Goal: Book appointment/travel/reservation

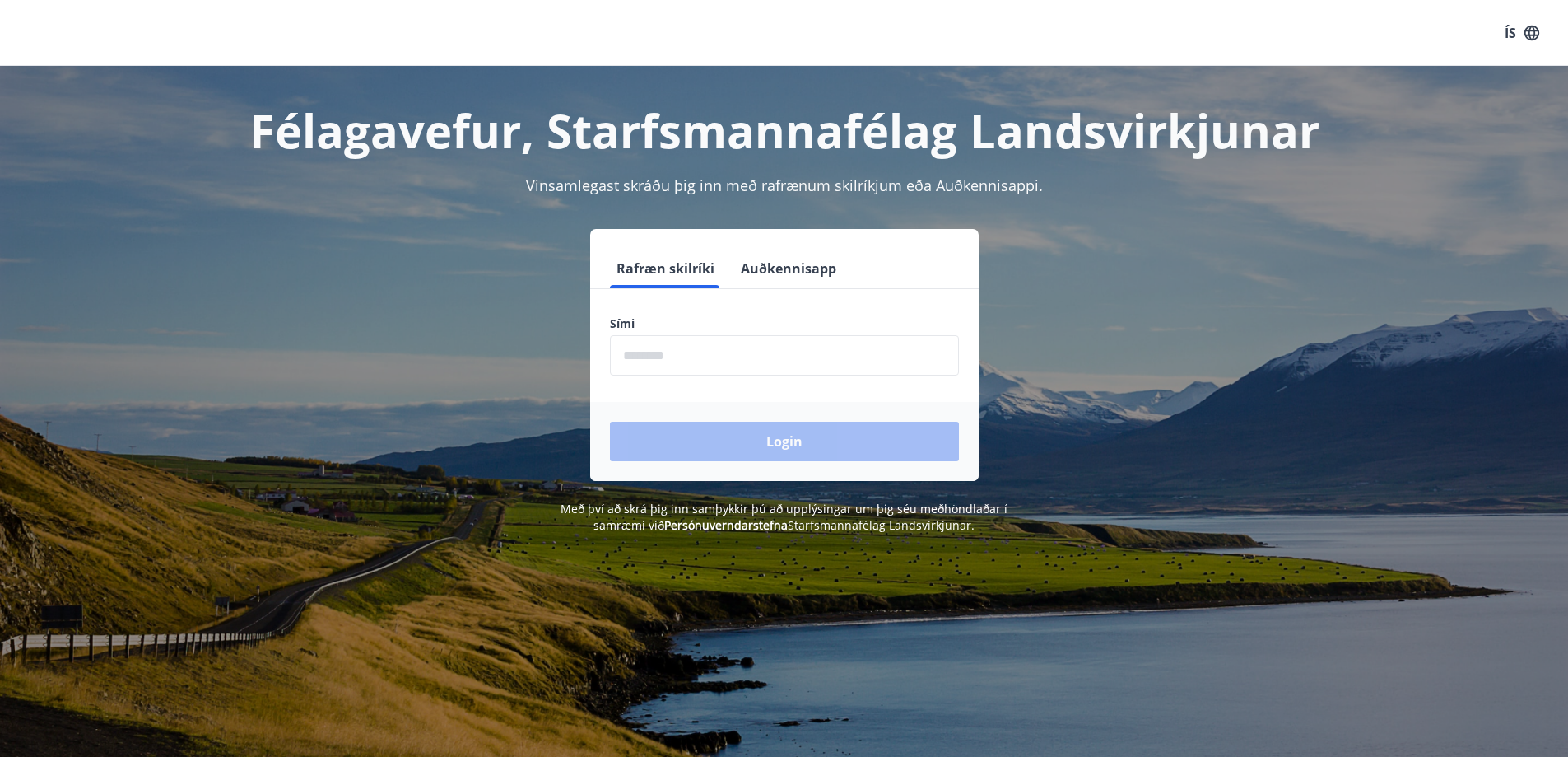
click at [710, 357] on input "phone" at bounding box center [784, 355] width 349 height 40
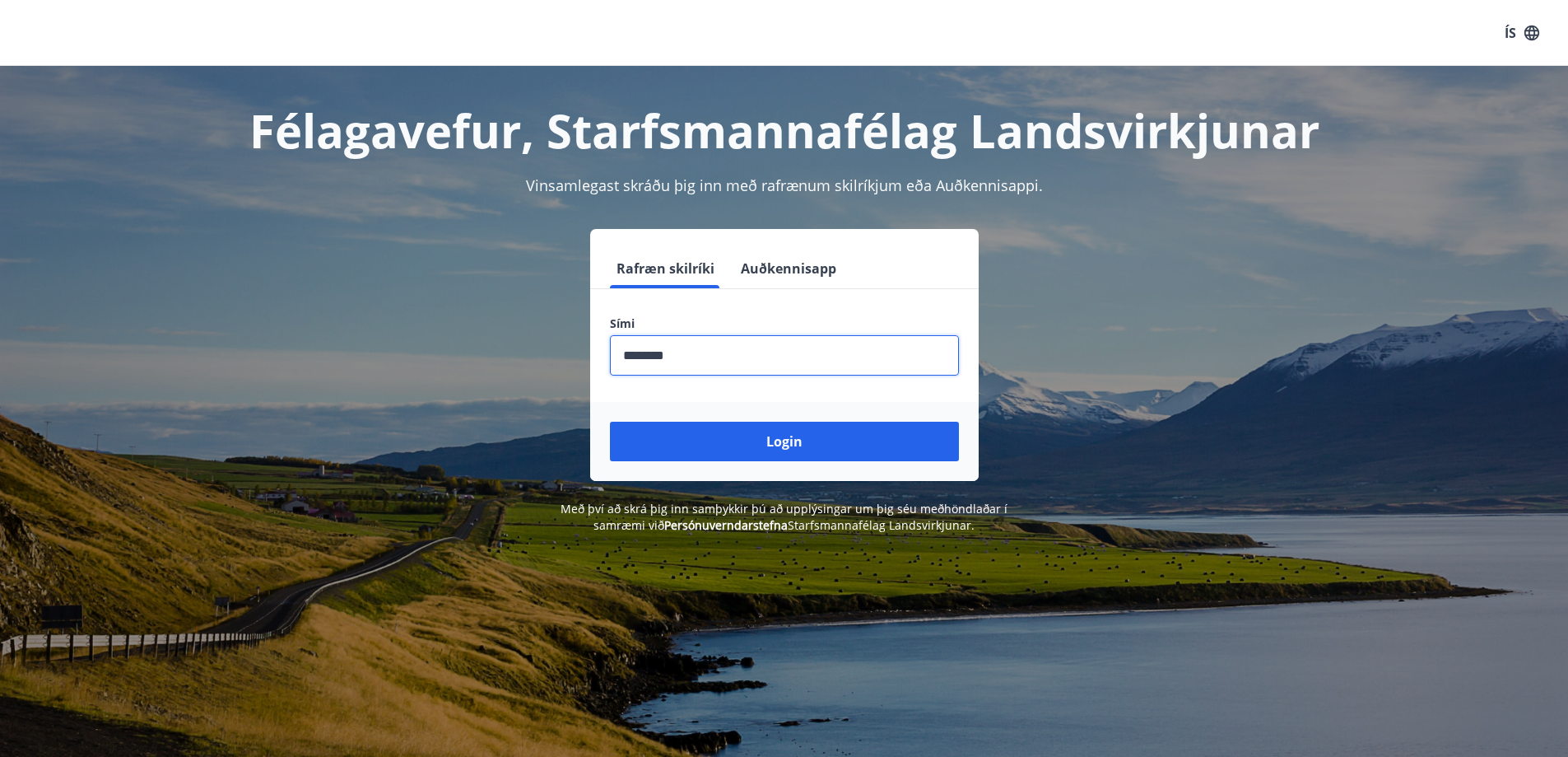
type input "********"
click at [610, 422] on button "Login" at bounding box center [784, 442] width 349 height 40
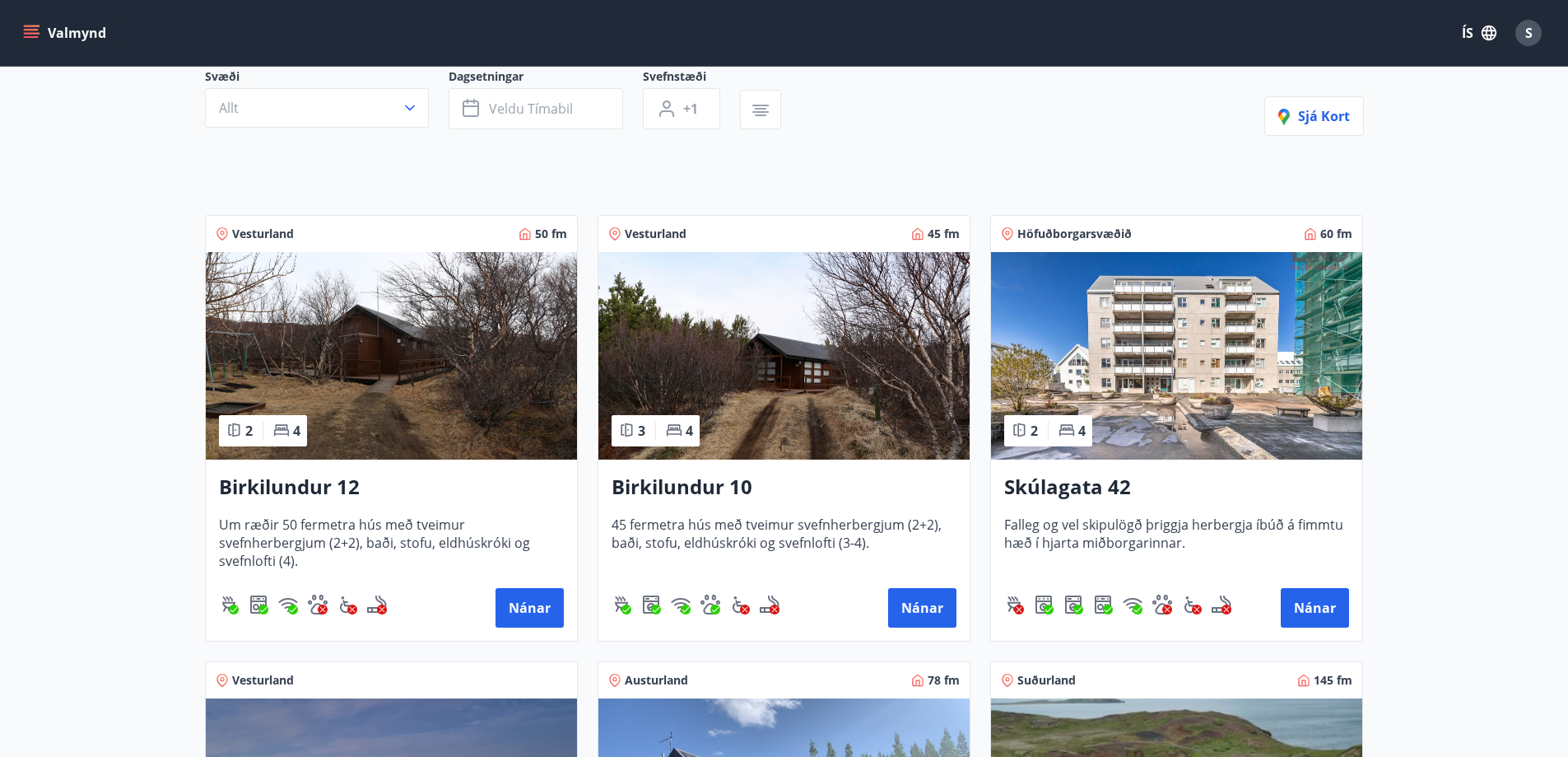
scroll to position [164, 0]
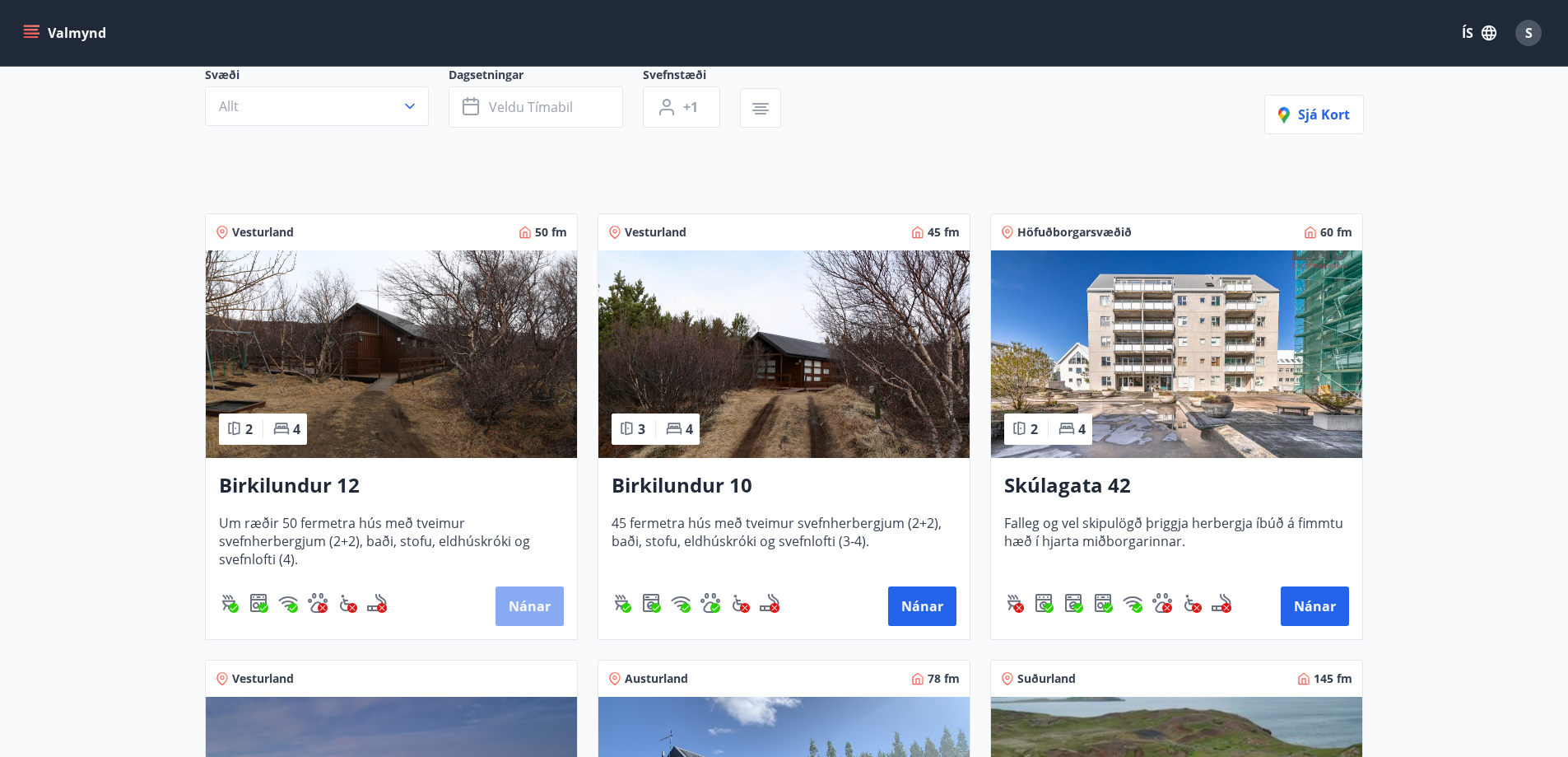
click at [524, 600] on button "Nánar" at bounding box center [530, 606] width 68 height 40
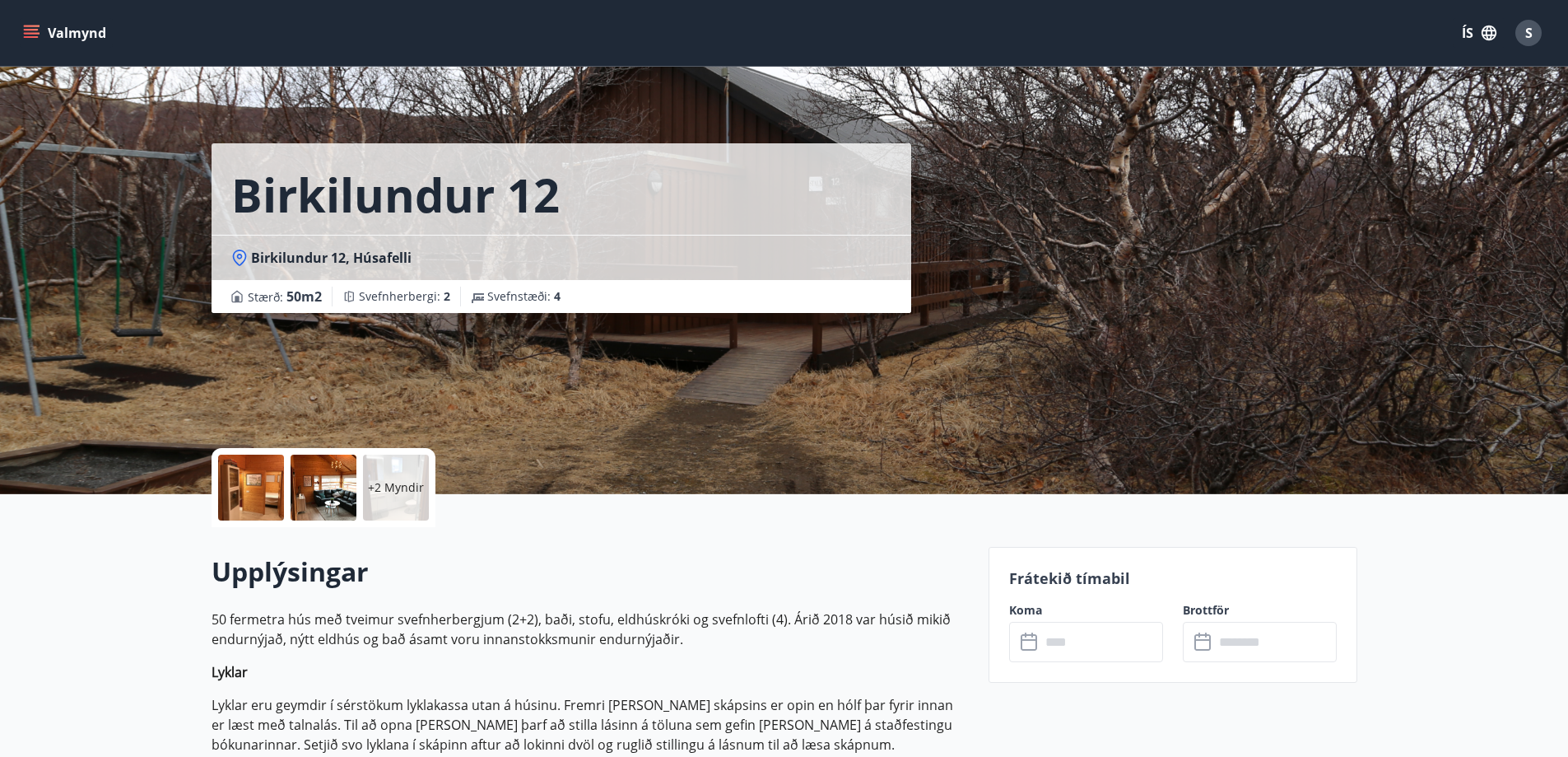
click at [1090, 641] on input "text" at bounding box center [1102, 641] width 123 height 40
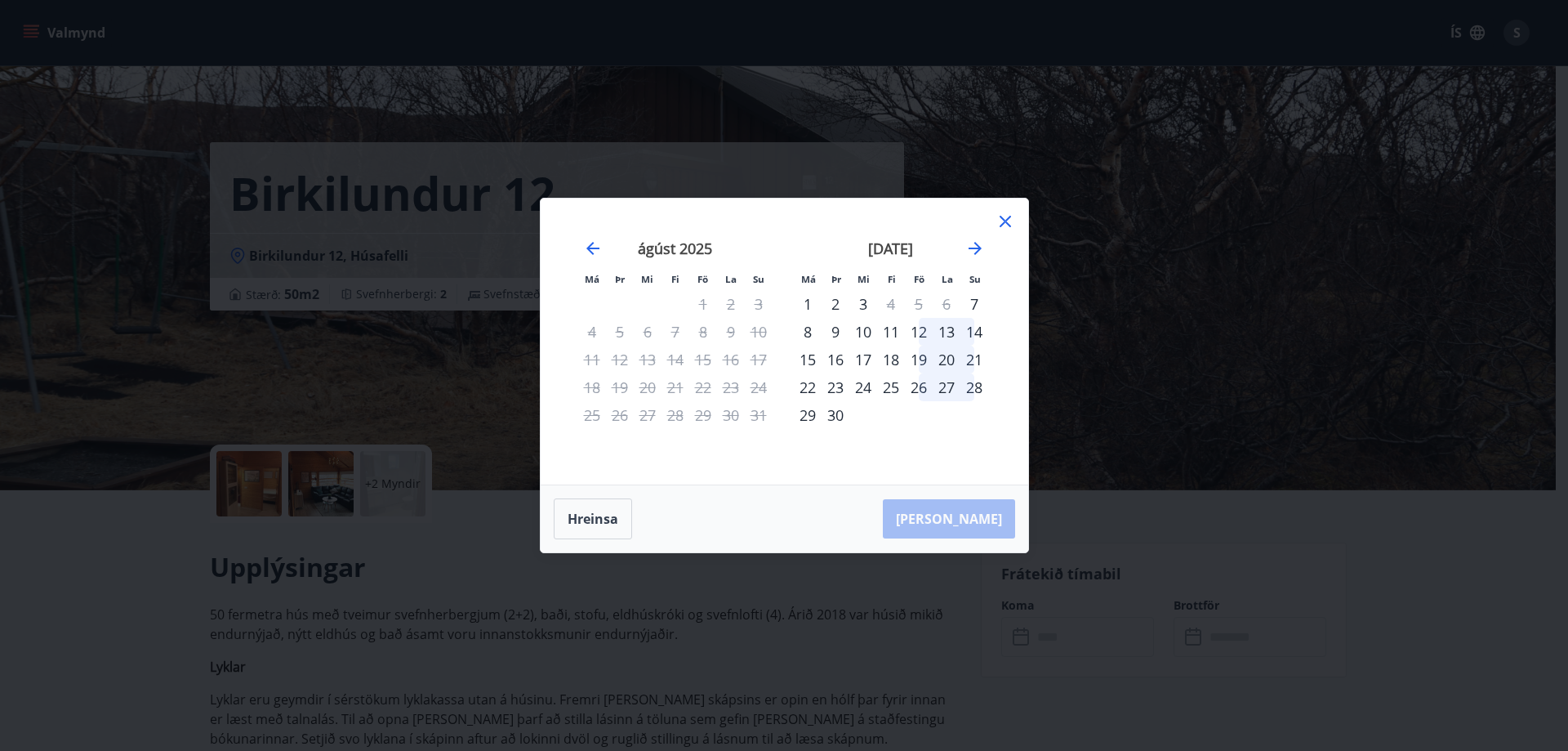
click at [1011, 224] on icon at bounding box center [1005, 221] width 20 height 20
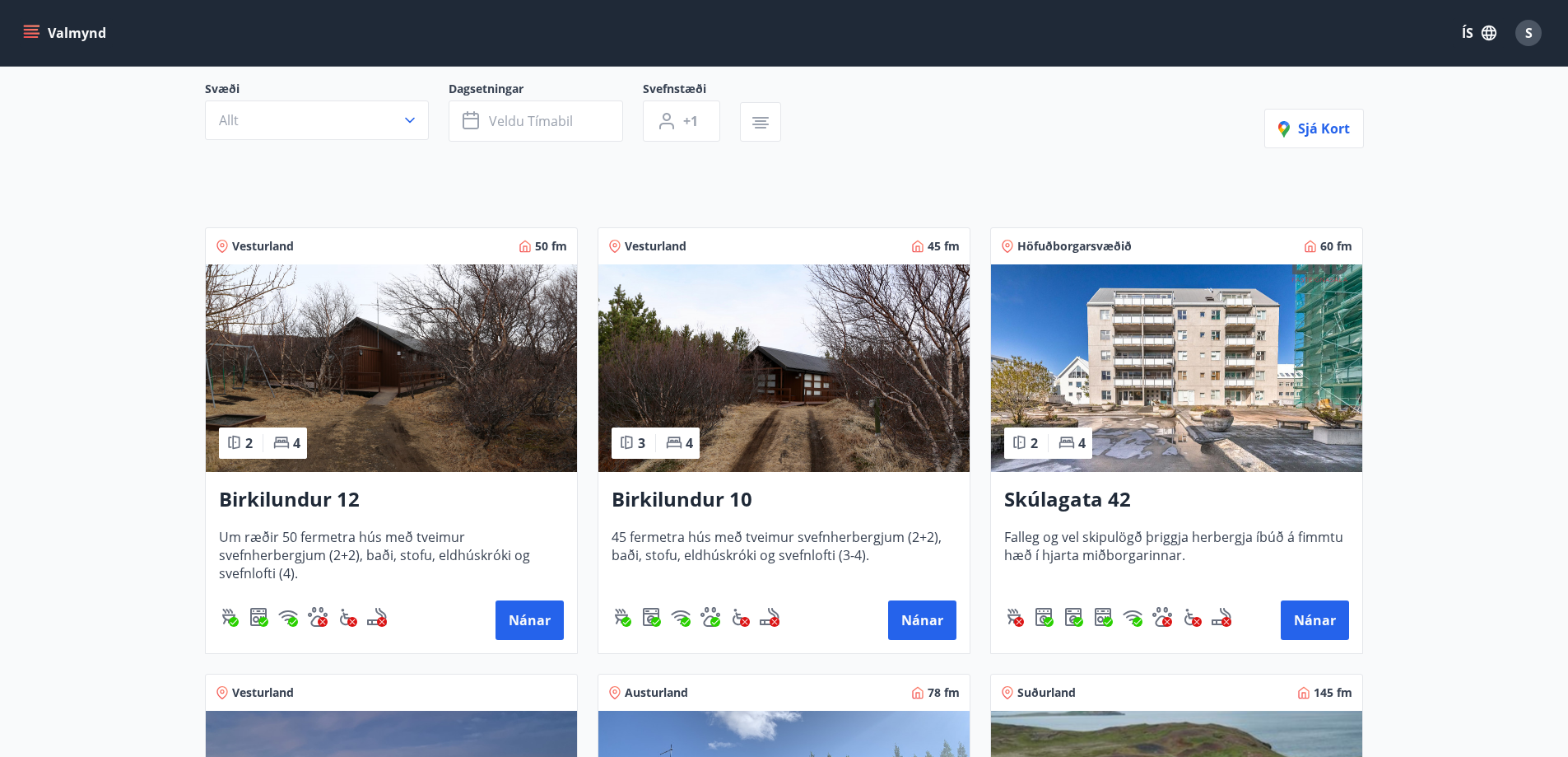
scroll to position [164, 0]
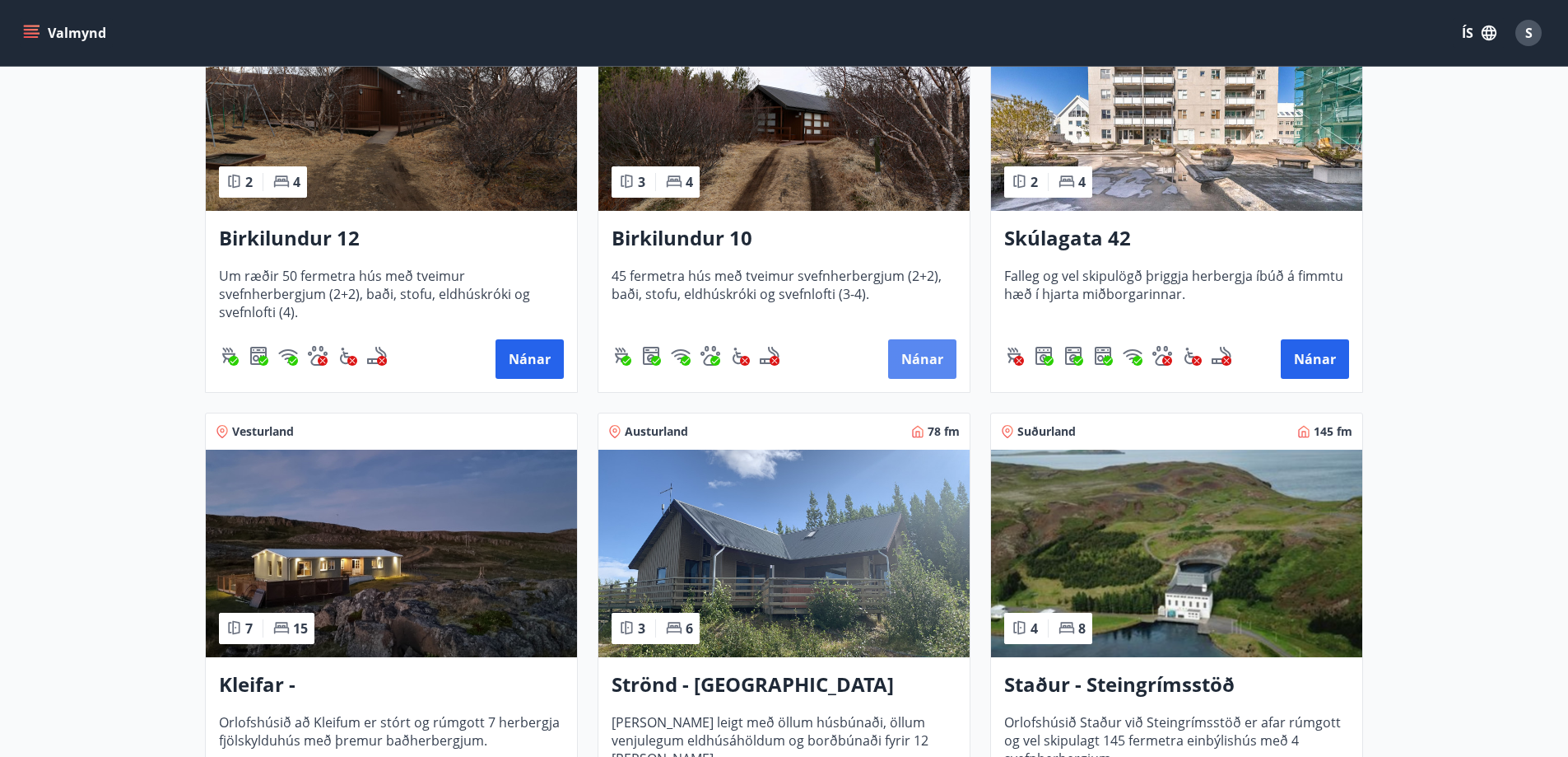
click at [906, 349] on button "Nánar" at bounding box center [922, 359] width 68 height 40
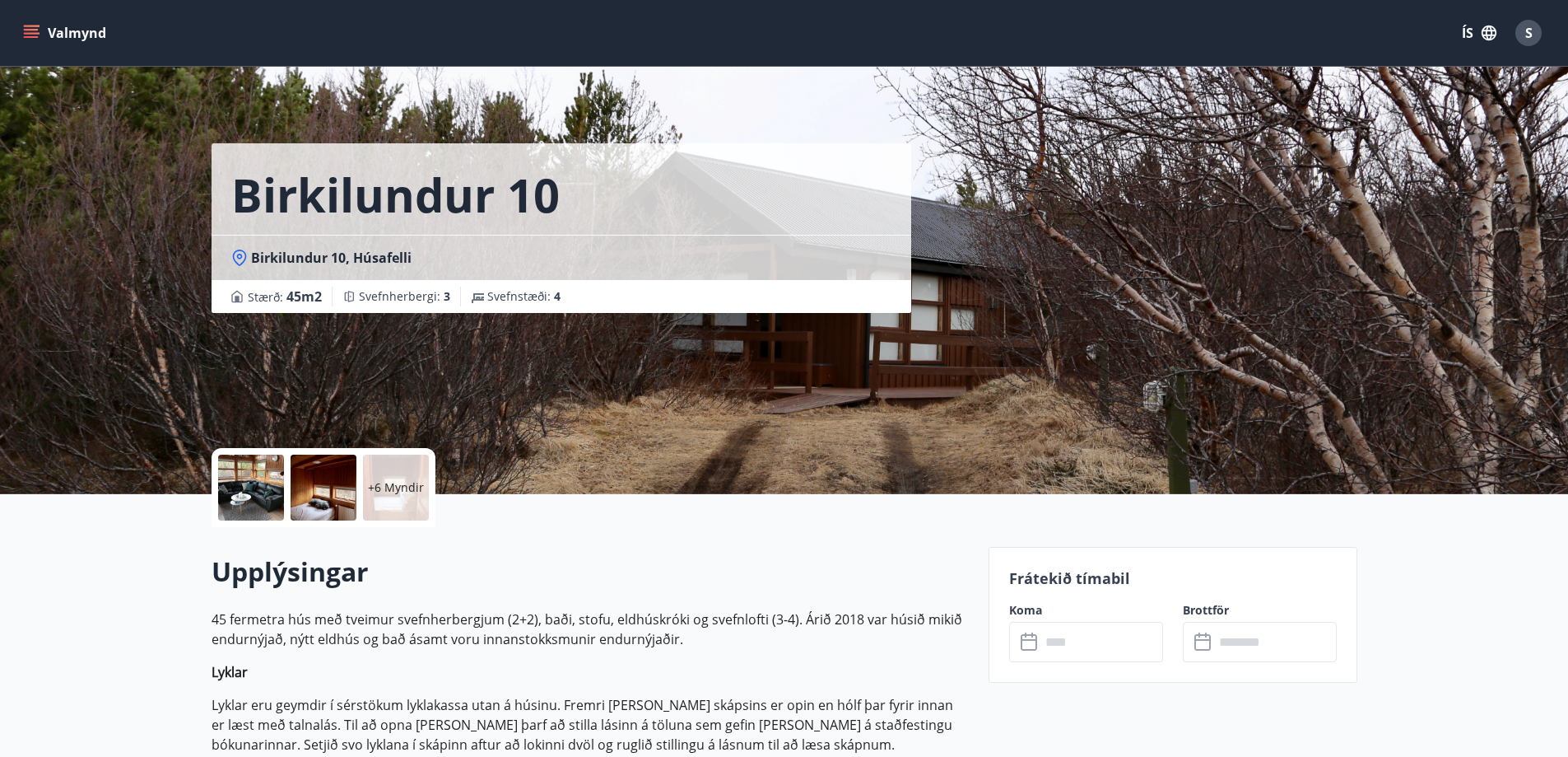
click at [1046, 637] on input "text" at bounding box center [1102, 641] width 123 height 40
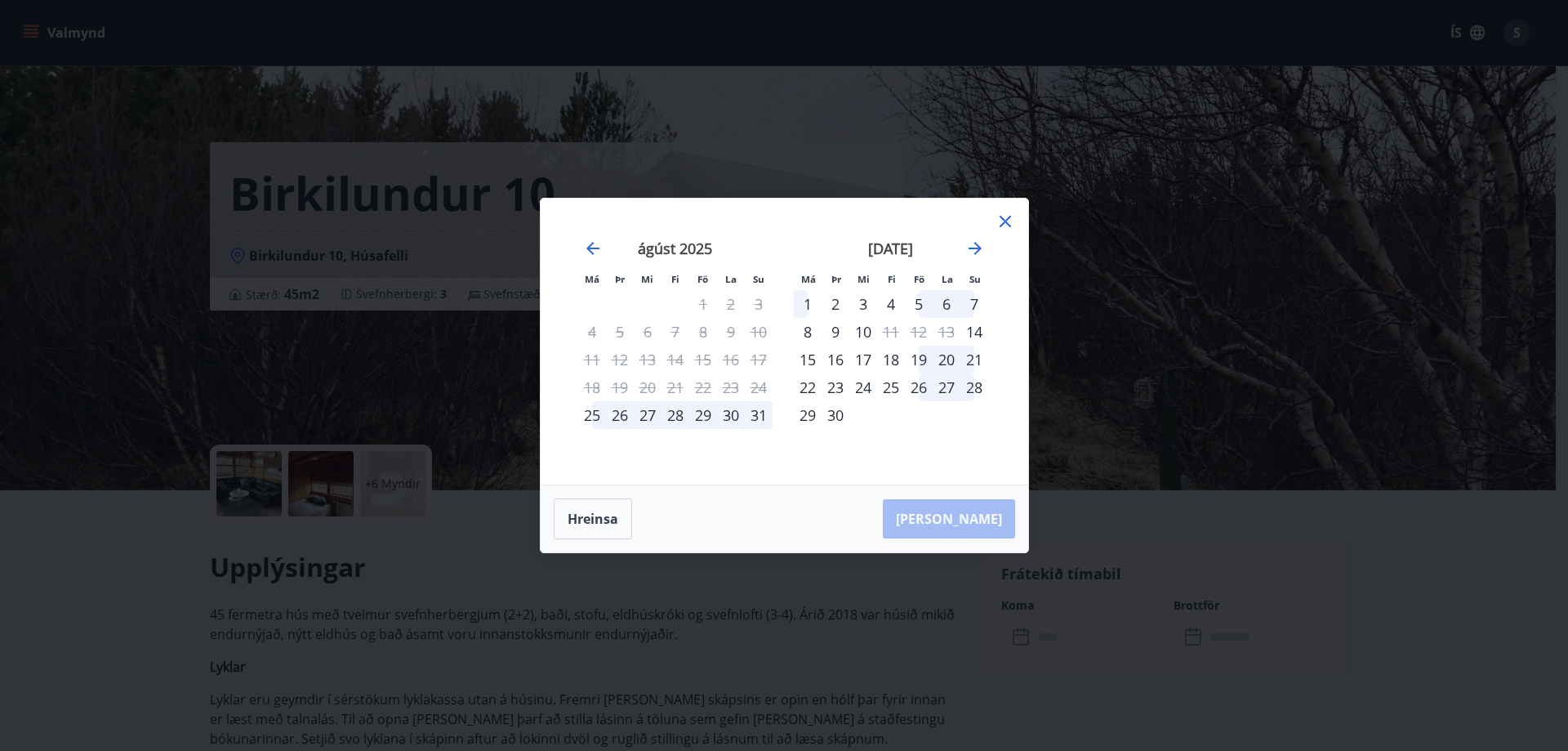
click at [1004, 224] on icon at bounding box center [1005, 221] width 20 height 20
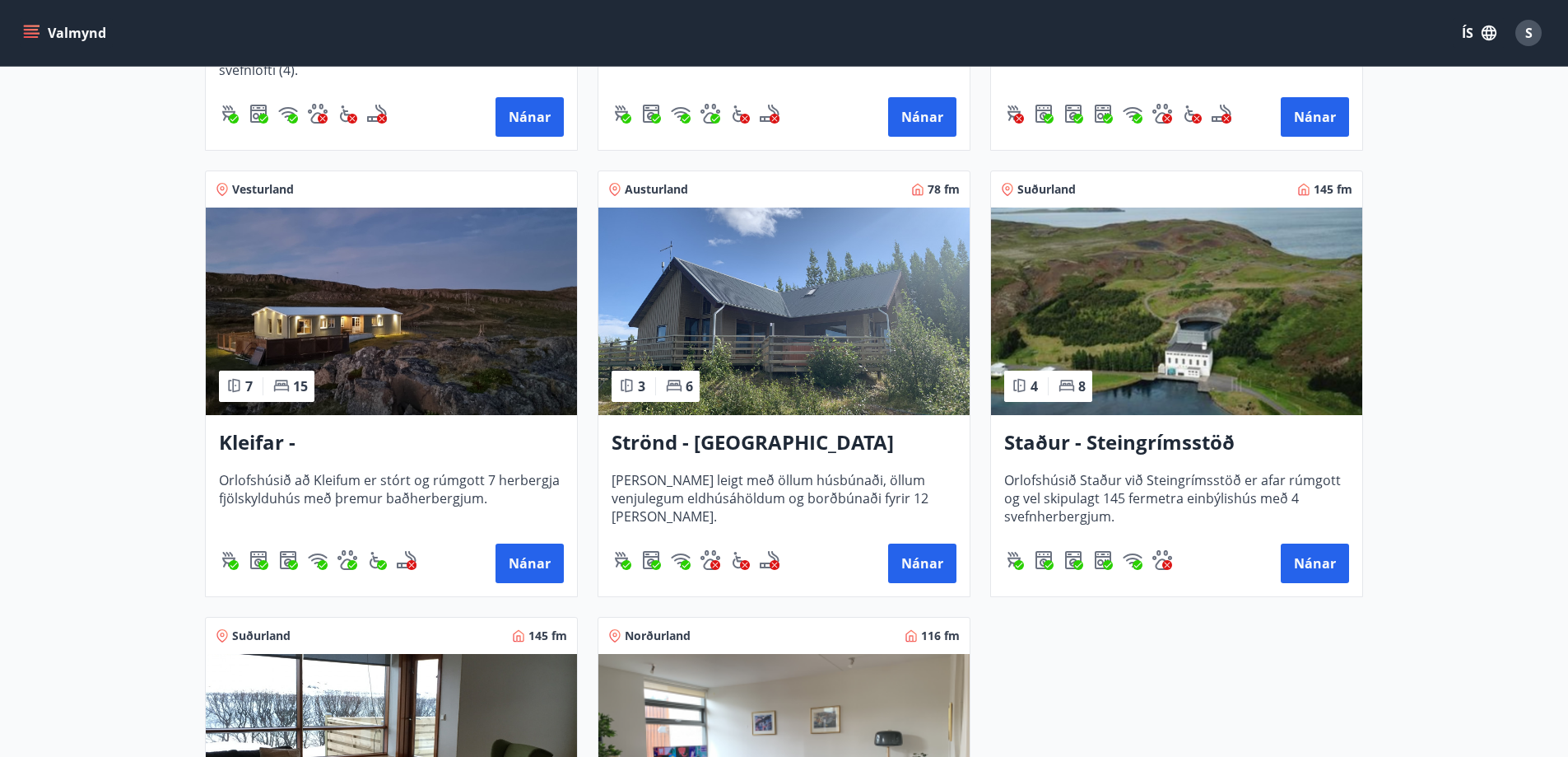
scroll to position [658, 0]
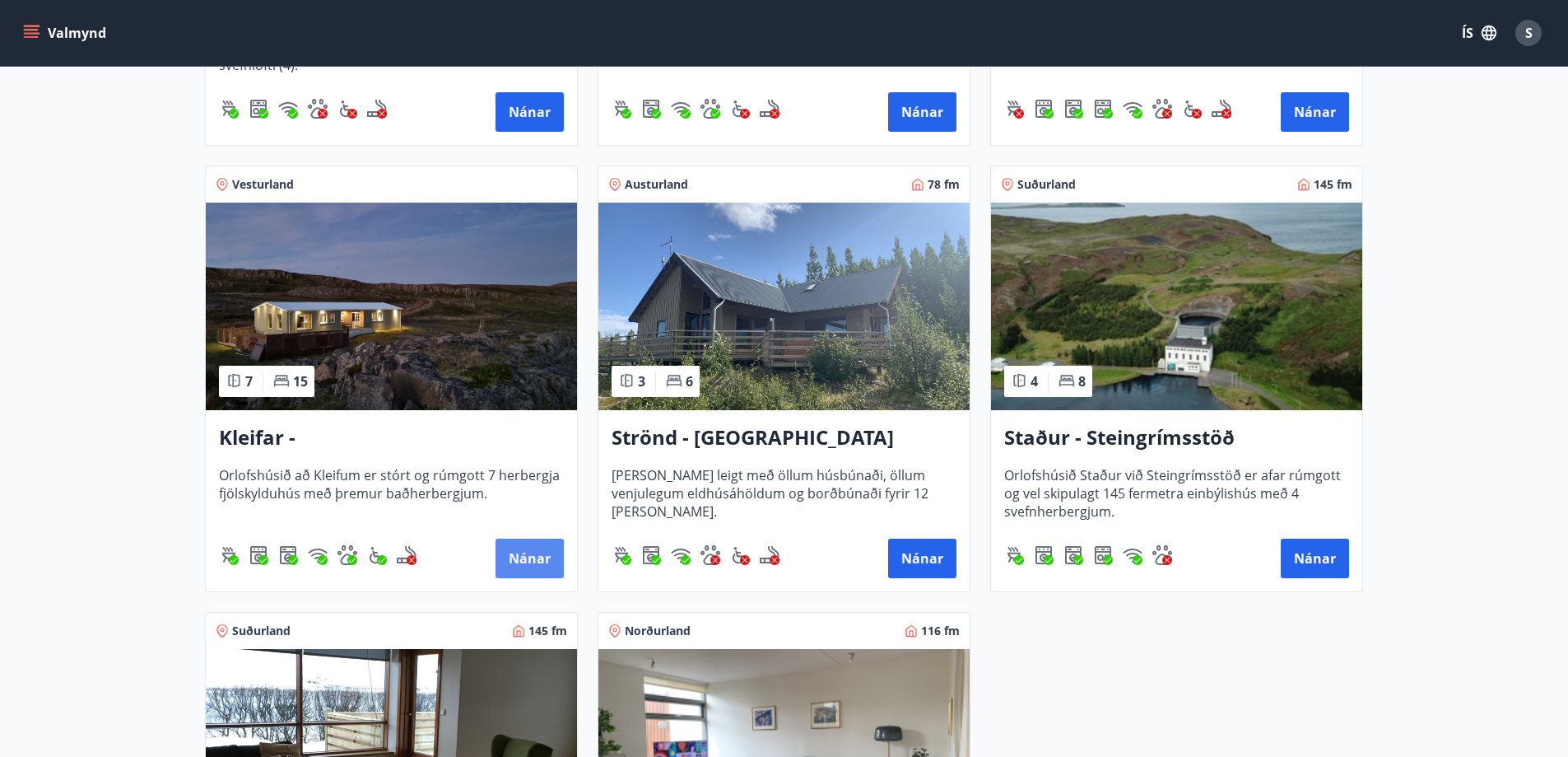
click at [519, 564] on button "Nánar" at bounding box center [530, 558] width 68 height 40
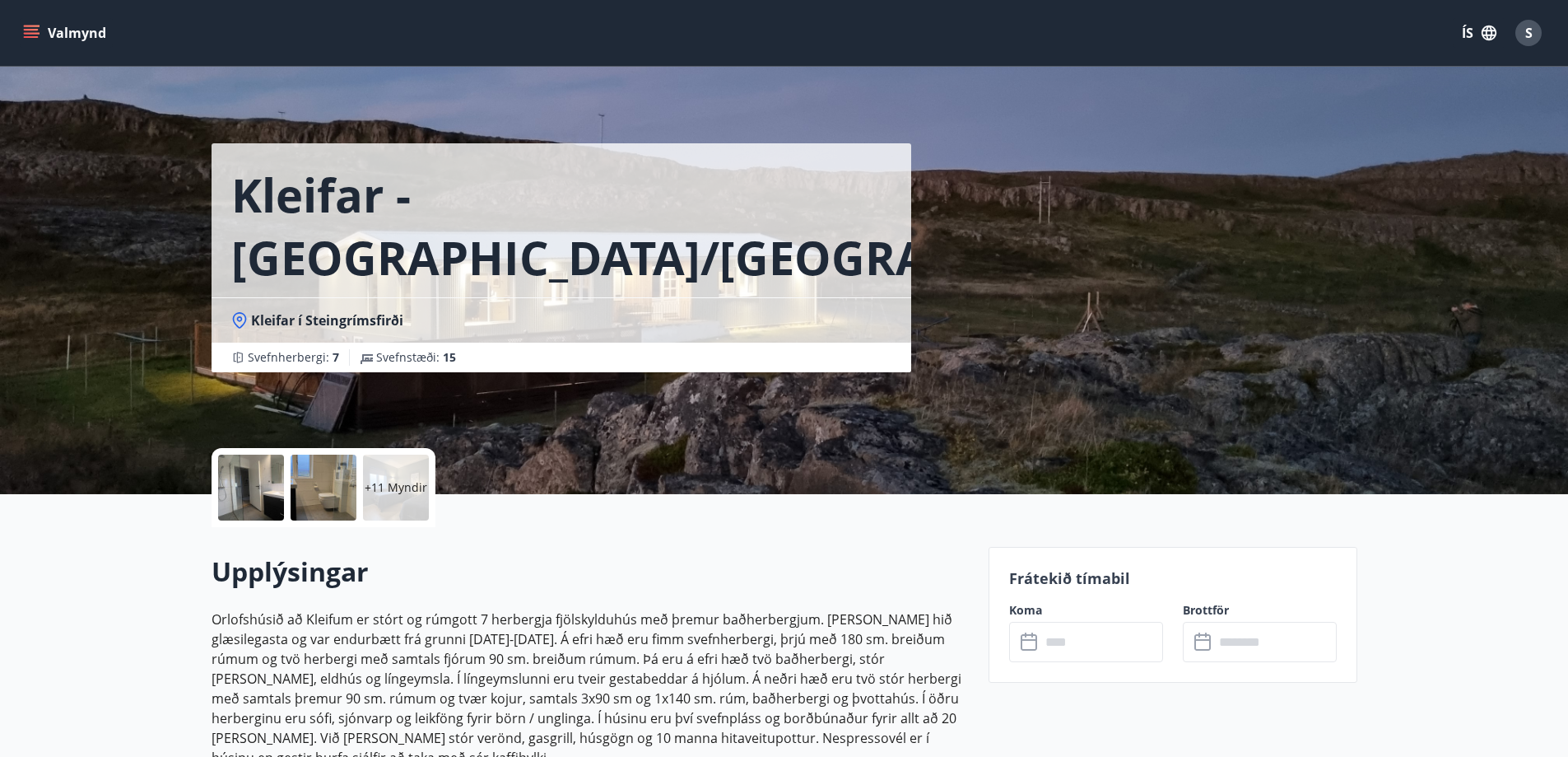
click at [1104, 651] on input "text" at bounding box center [1102, 641] width 123 height 40
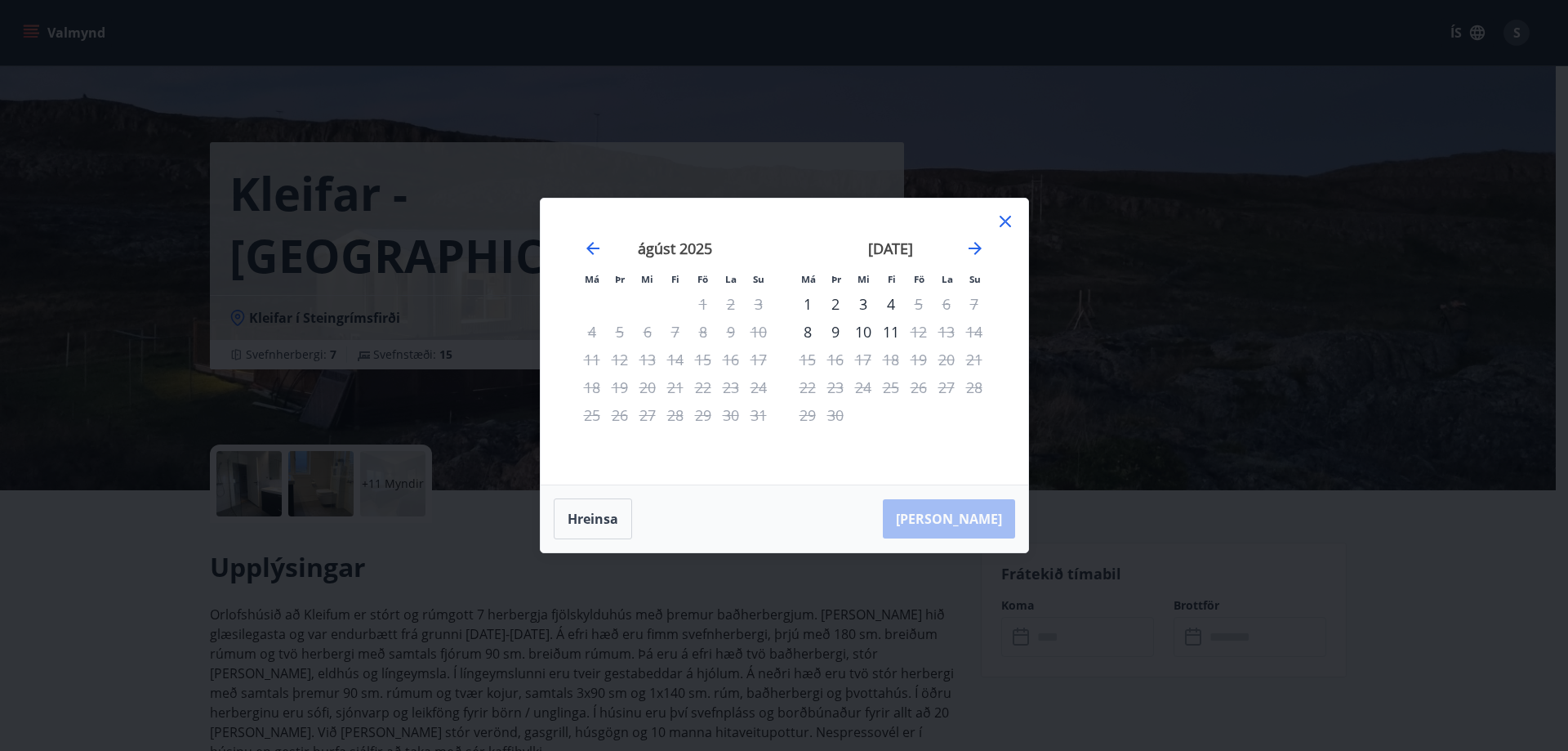
click at [1006, 223] on icon at bounding box center [1005, 221] width 11 height 11
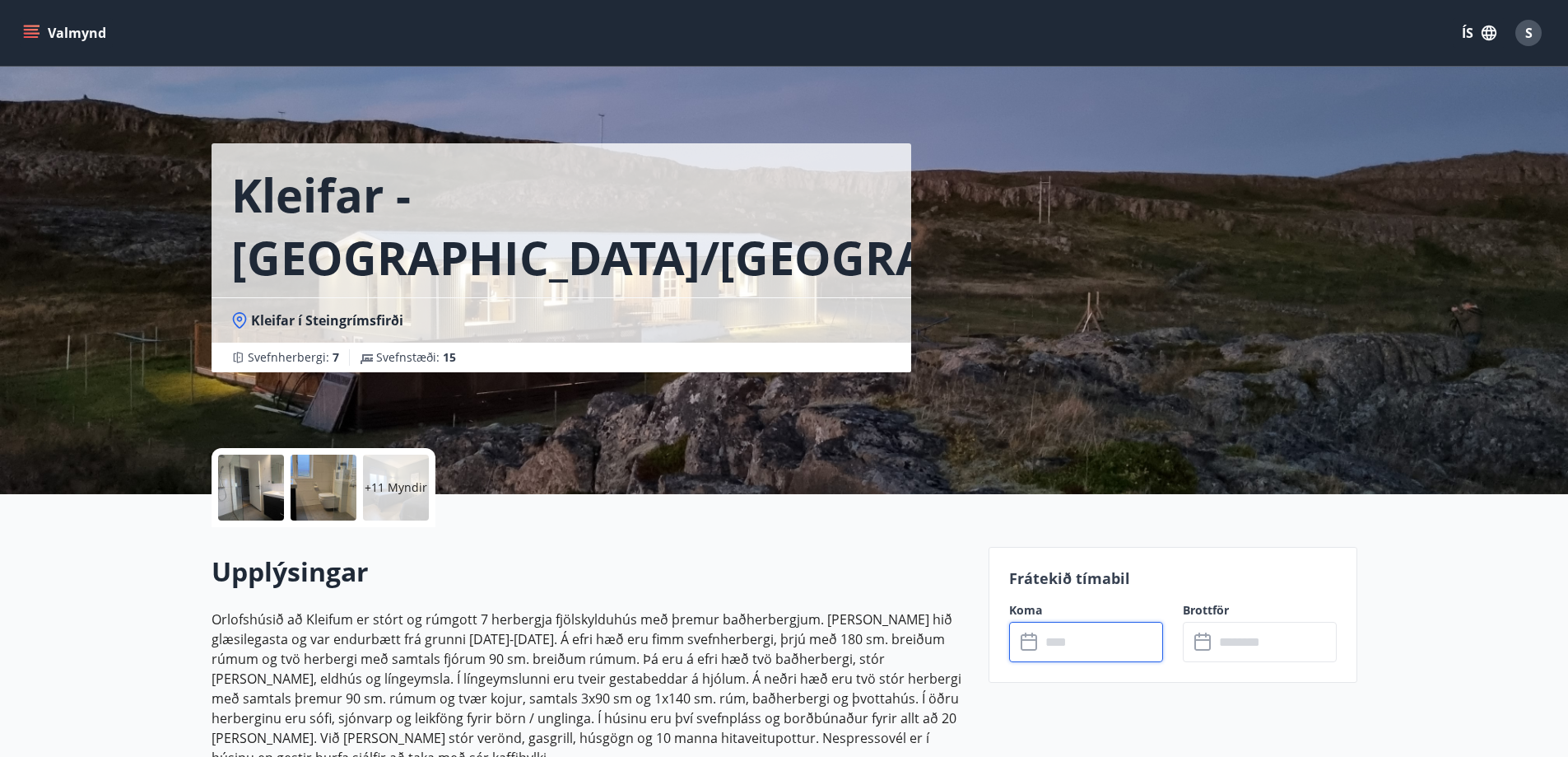
click at [1084, 653] on input "text" at bounding box center [1102, 641] width 123 height 40
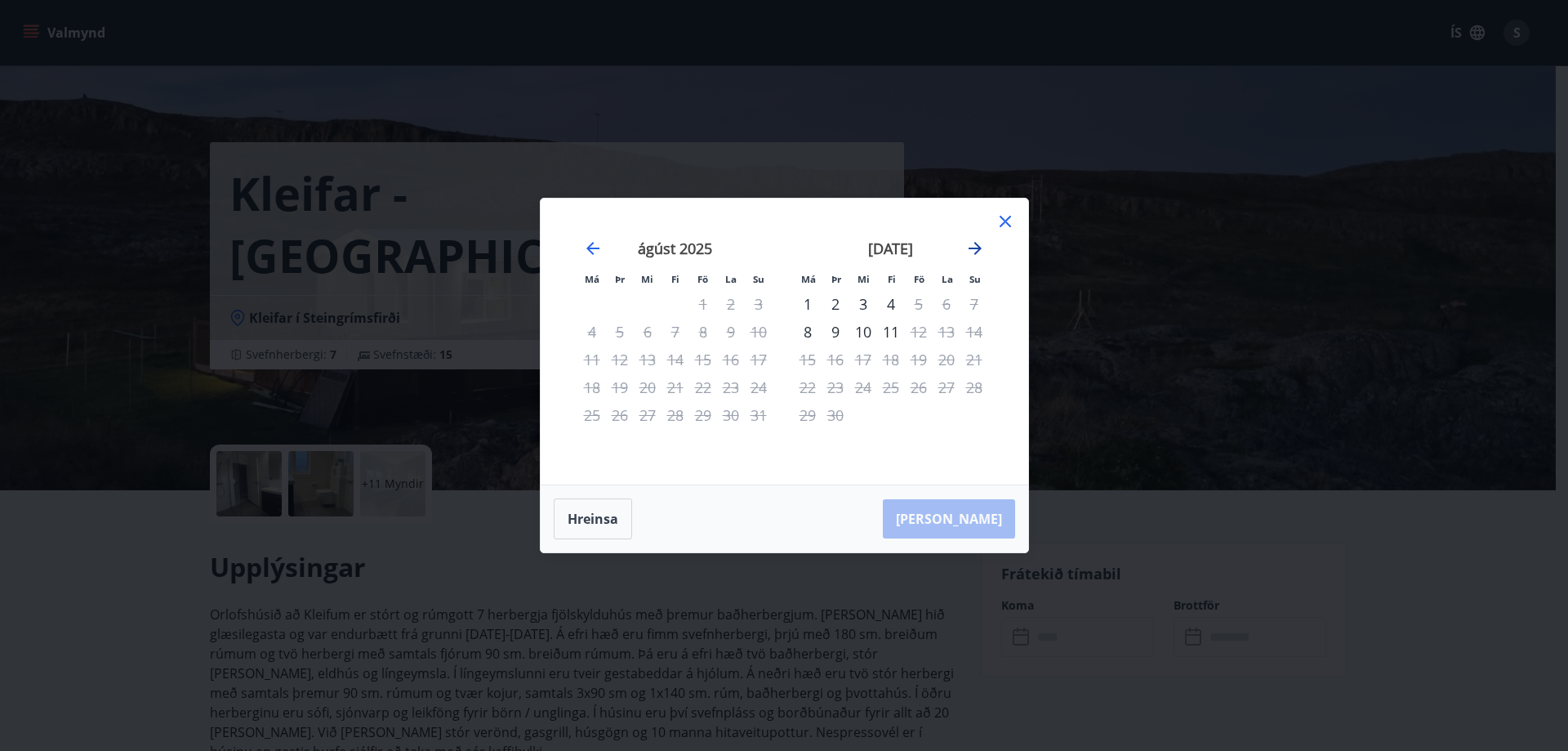
click at [972, 241] on icon "Move forward to switch to the next month." at bounding box center [975, 248] width 20 height 20
click at [973, 249] on icon "Move forward to switch to the next month." at bounding box center [975, 249] width 13 height 13
click at [1009, 218] on icon at bounding box center [1005, 221] width 20 height 20
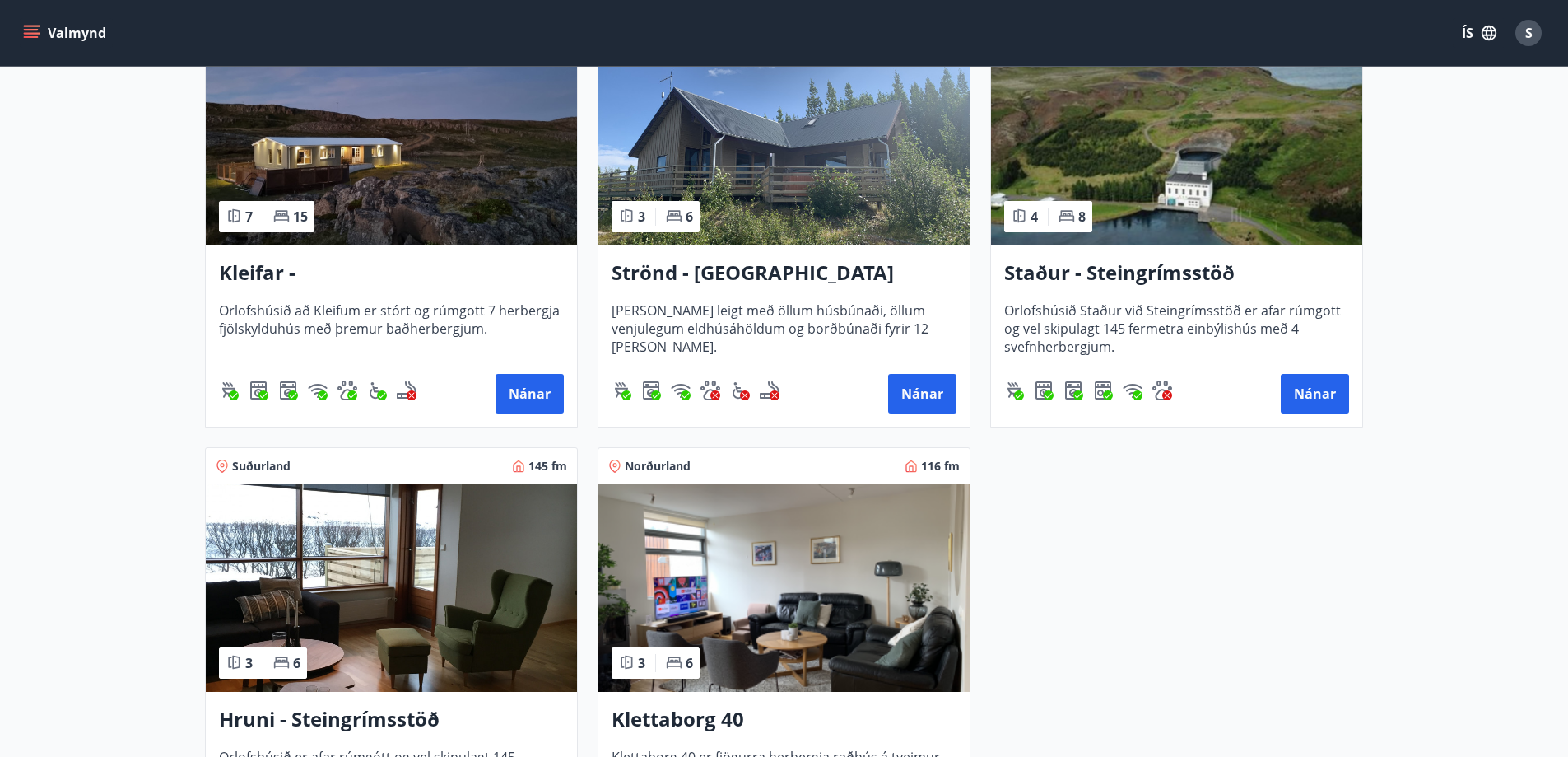
scroll to position [658, 0]
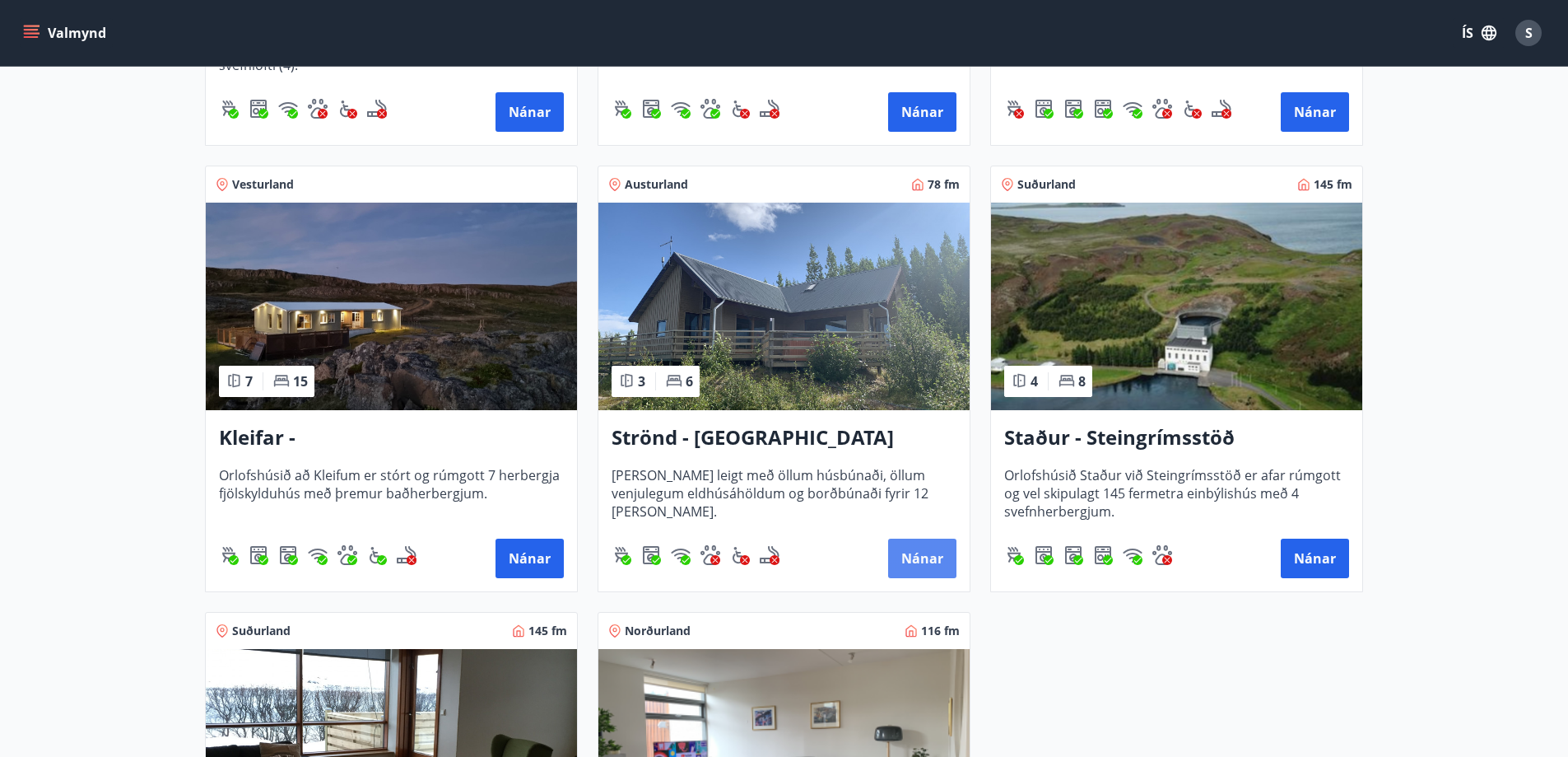
click at [935, 556] on button "Nánar" at bounding box center [922, 558] width 68 height 40
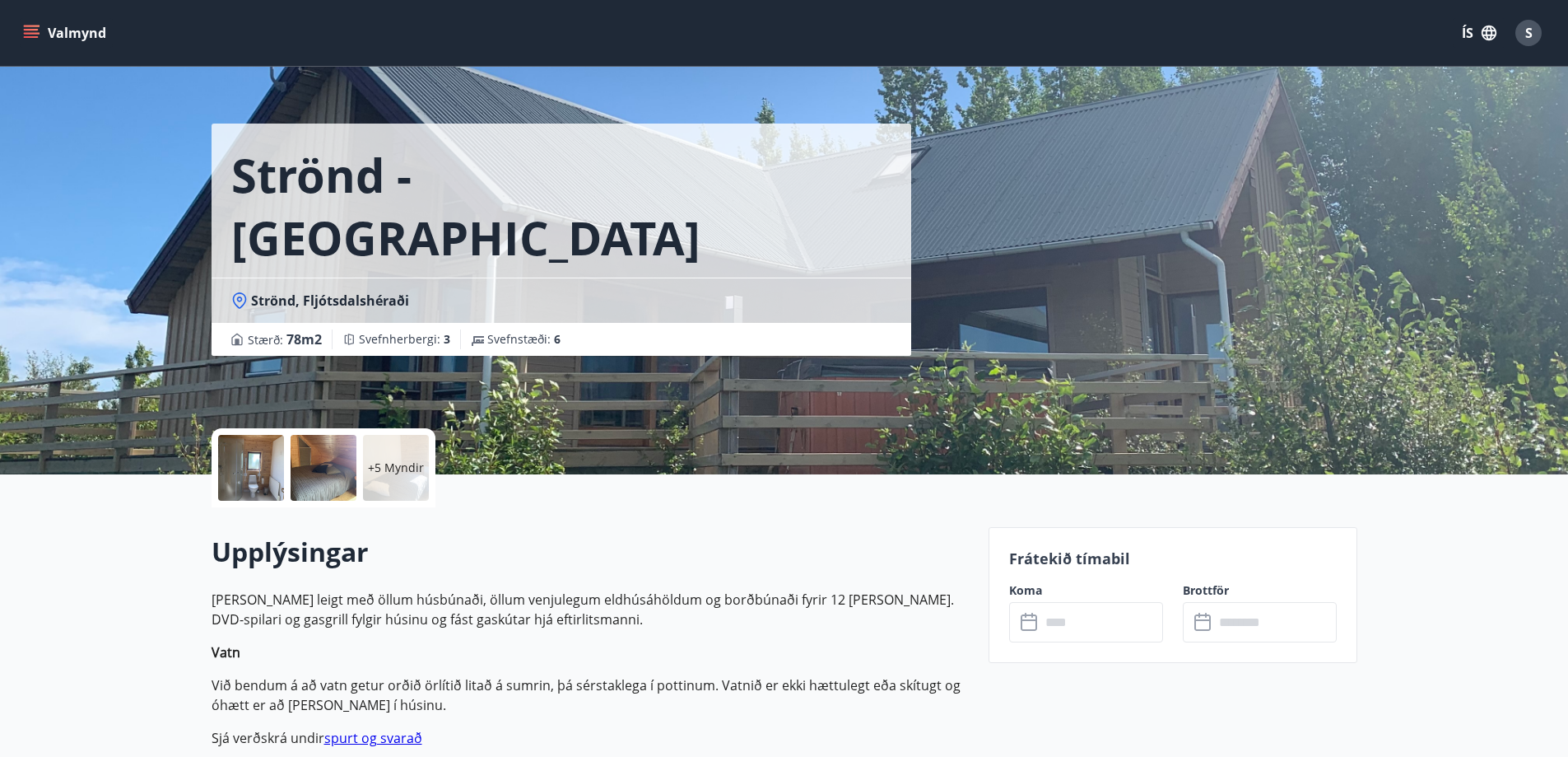
scroll to position [83, 0]
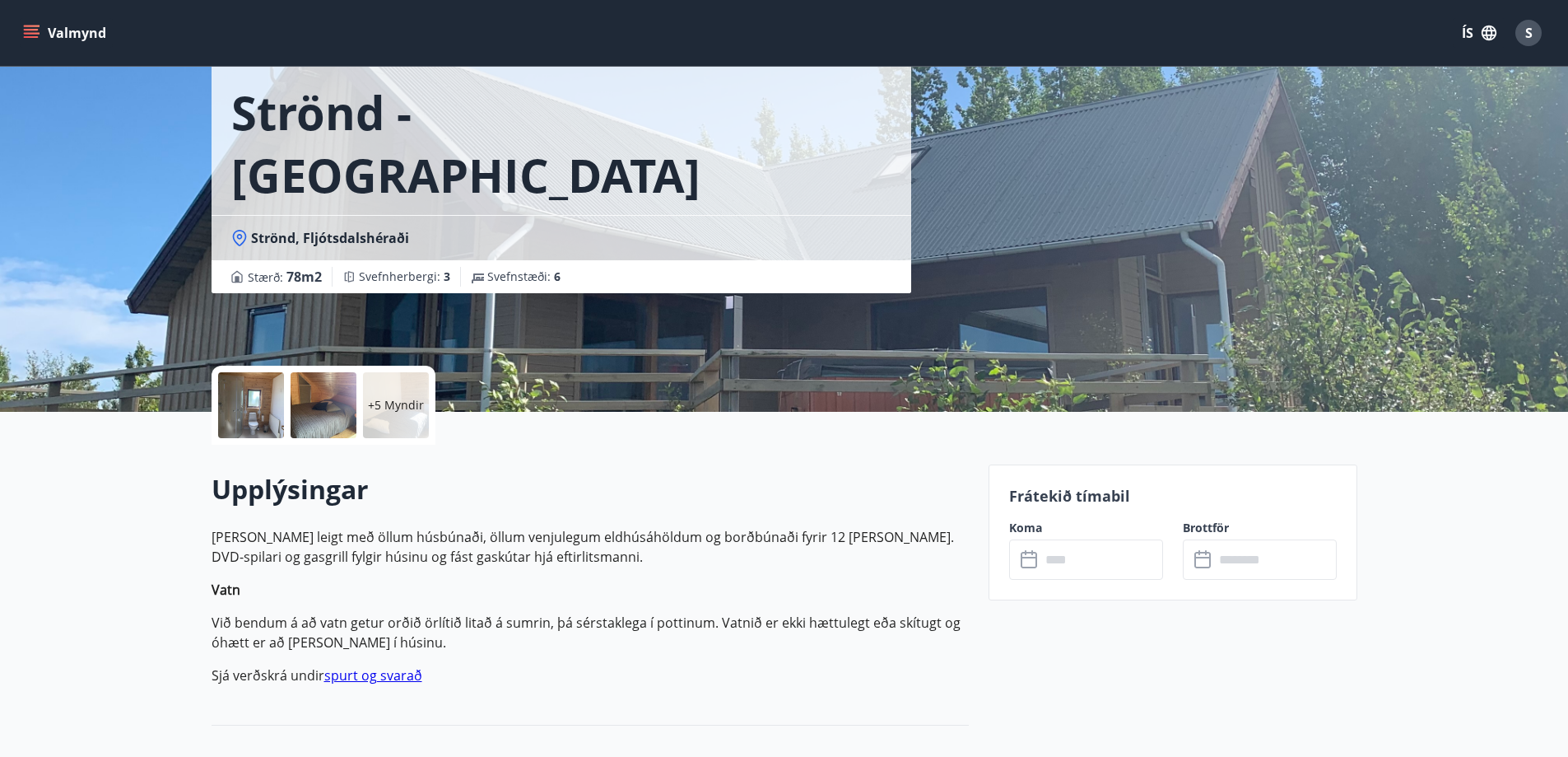
click at [1103, 577] on input "text" at bounding box center [1102, 559] width 123 height 40
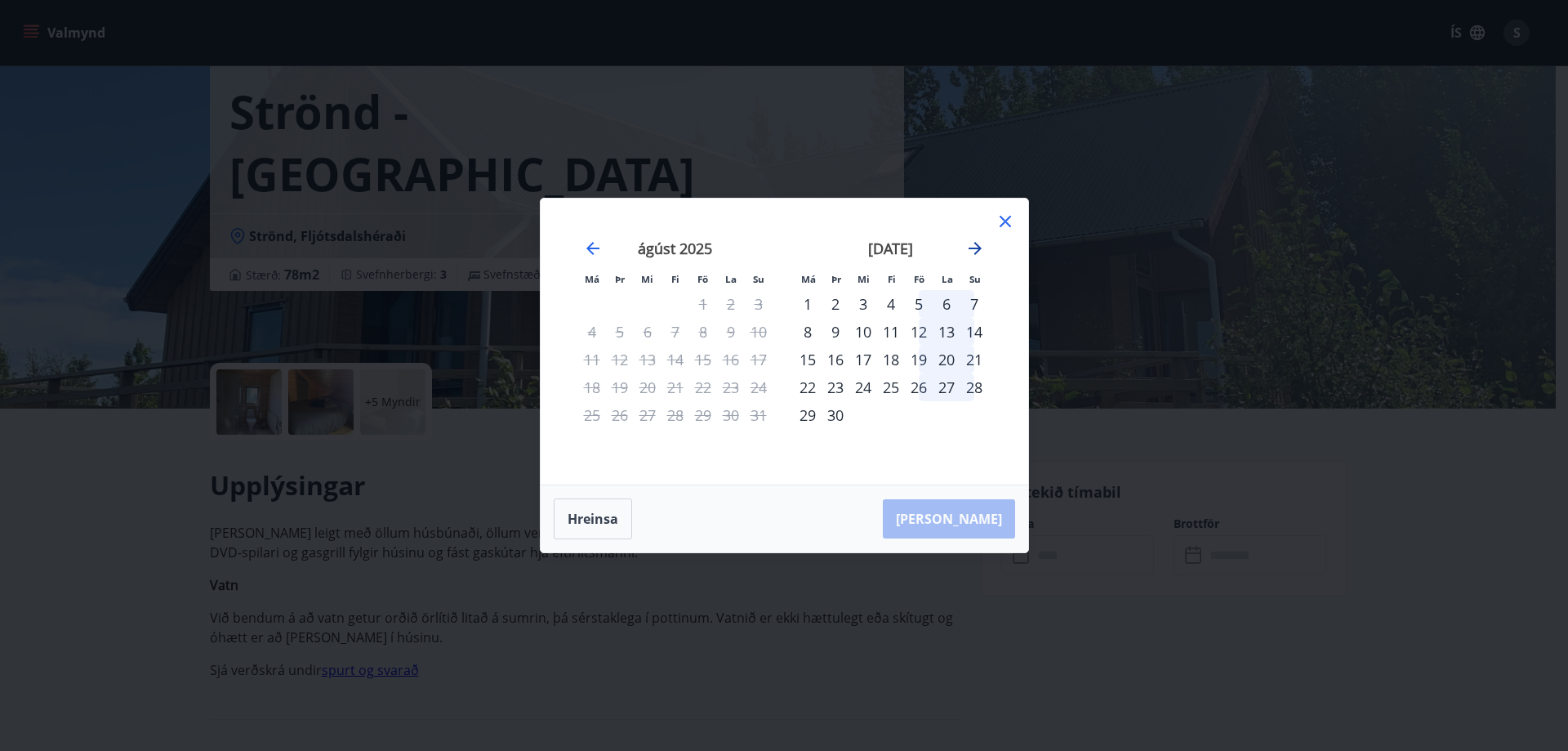
click at [979, 249] on icon "Move forward to switch to the next month." at bounding box center [975, 249] width 13 height 13
click at [1003, 222] on icon at bounding box center [1005, 221] width 20 height 20
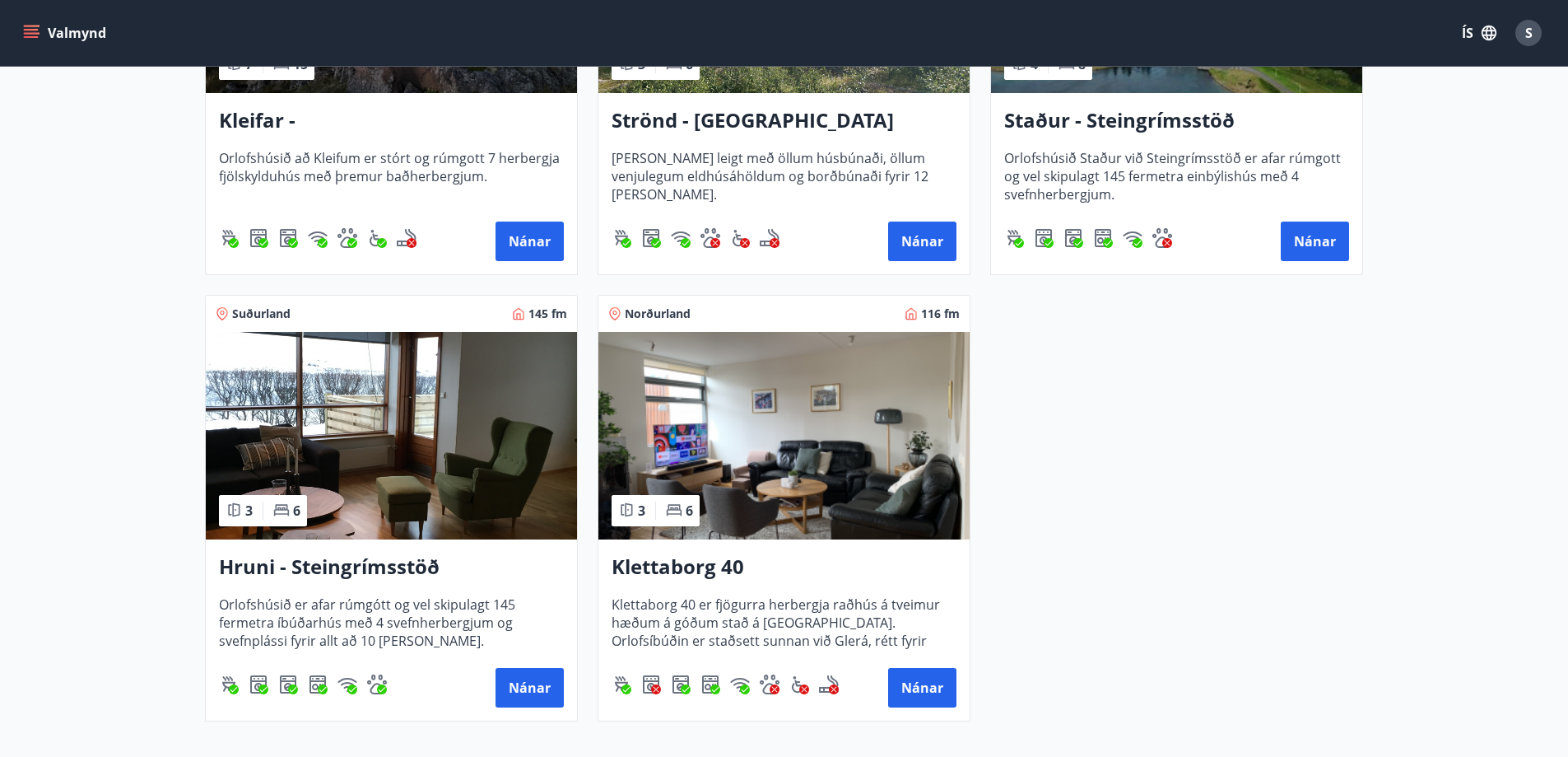
scroll to position [905, 0]
